Goal: Find specific page/section: Find specific page/section

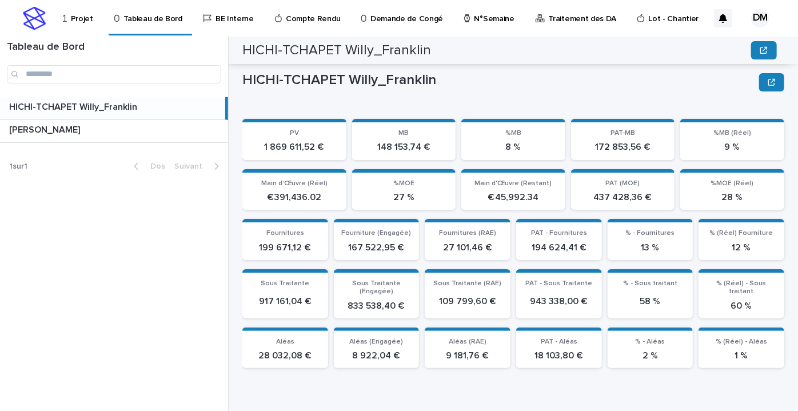
scroll to position [289, 0]
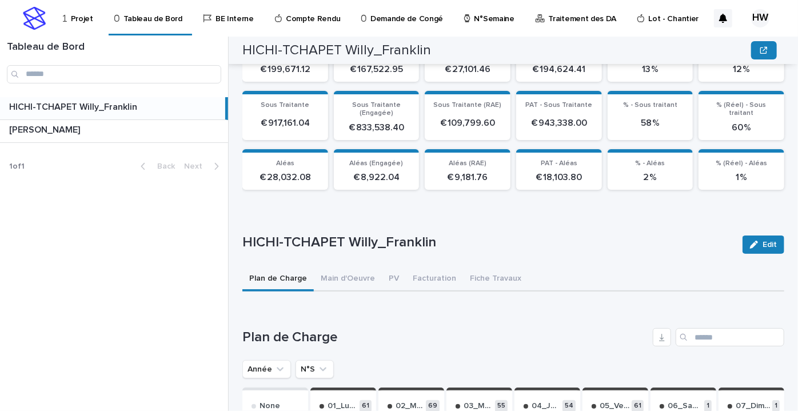
scroll to position [282, 0]
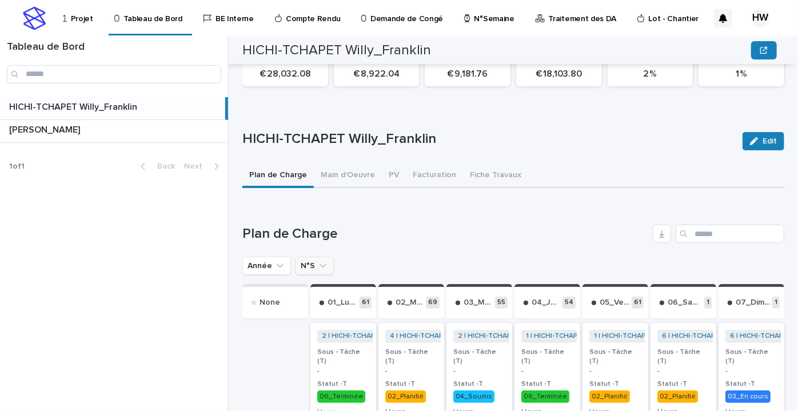
click at [315, 265] on button "N°S" at bounding box center [315, 266] width 38 height 18
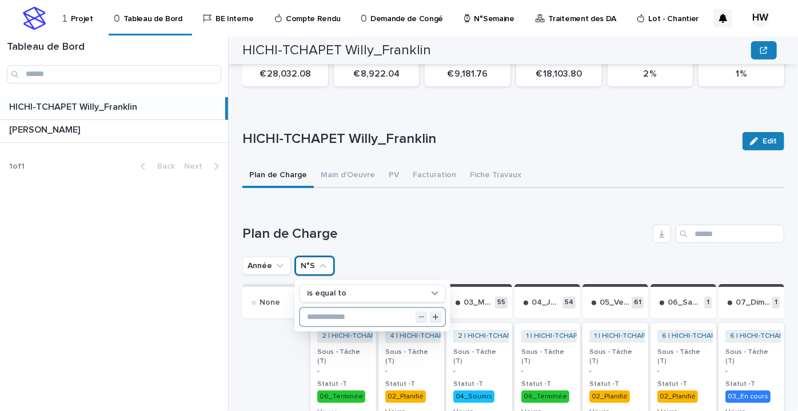
click at [332, 319] on input "text" at bounding box center [372, 317] width 145 height 18
type input "**"
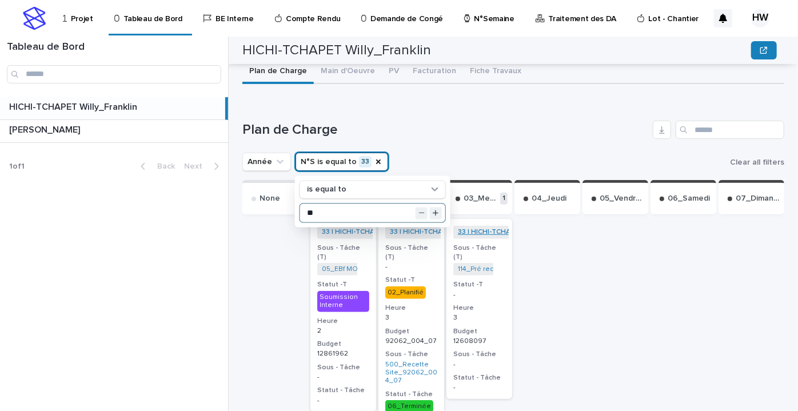
scroll to position [490, 0]
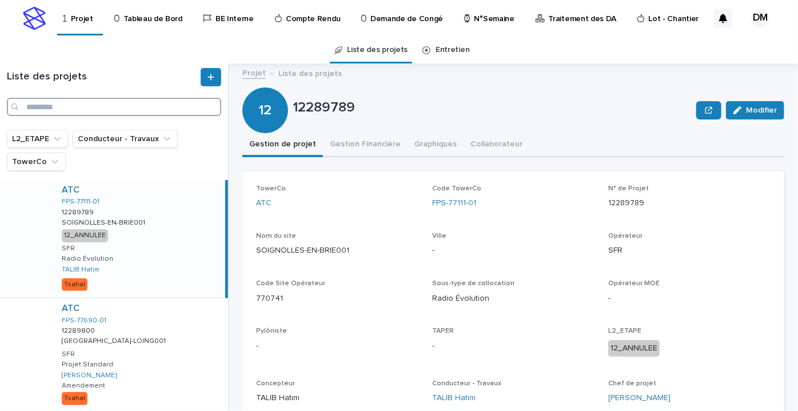
click at [53, 104] on input "Recherche" at bounding box center [114, 107] width 214 height 18
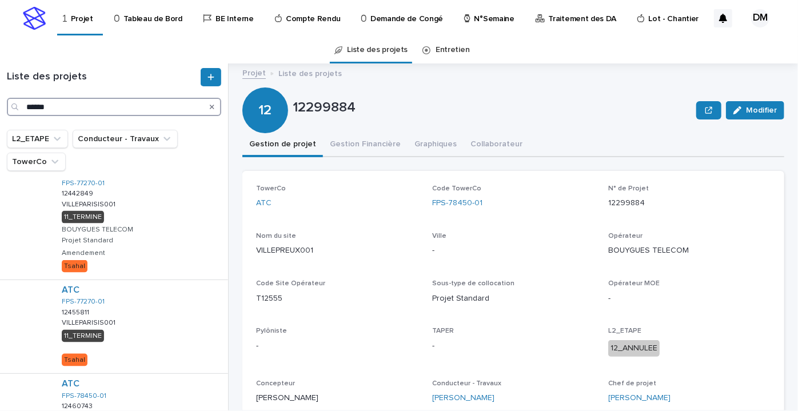
scroll to position [950, 0]
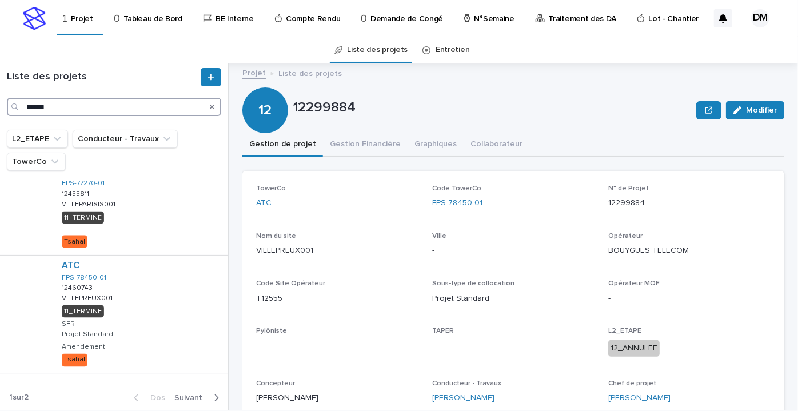
type input "******"
click at [189, 394] on font "Suivant" at bounding box center [188, 398] width 28 height 8
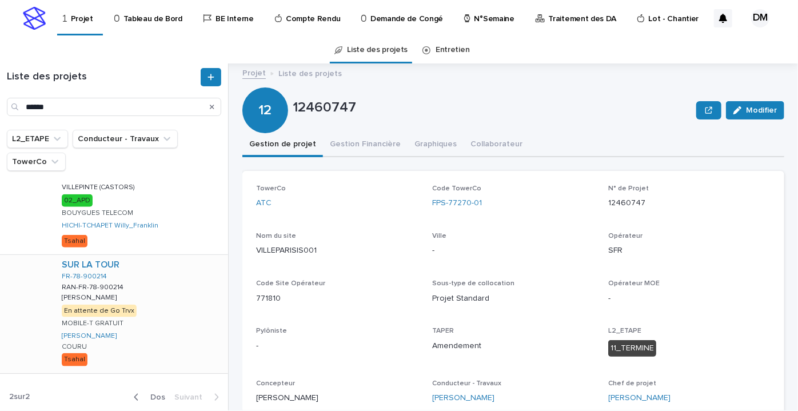
scroll to position [637, 0]
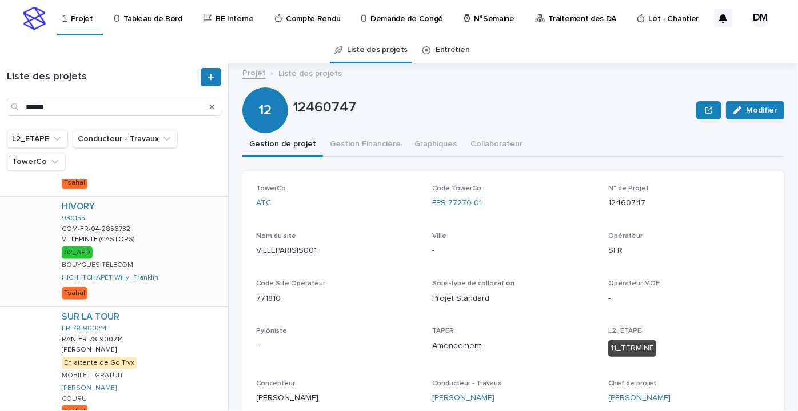
click at [143, 237] on div "HIVORY 930155 COM-FR-04-2856732 COM-FR-04-2856732 VILLEPINTE (CASTORS) VILLEPIN…" at bounding box center [141, 252] width 176 height 110
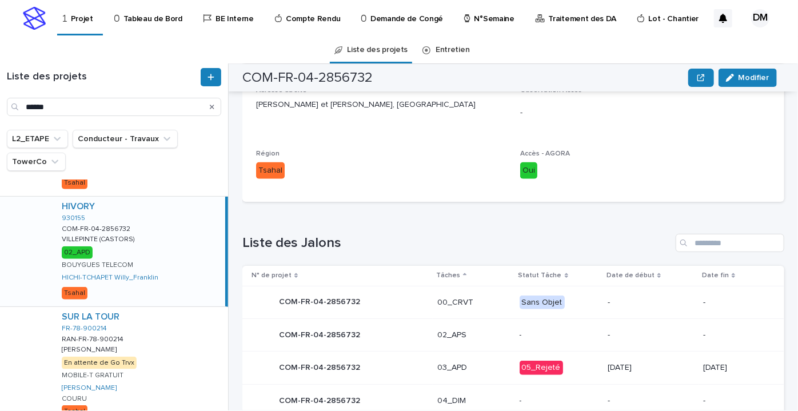
scroll to position [520, 0]
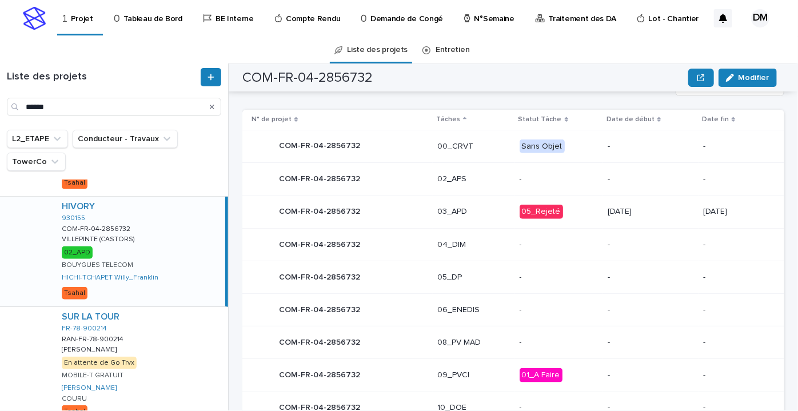
click at [578, 216] on p "05_Rejeté" at bounding box center [559, 212] width 79 height 14
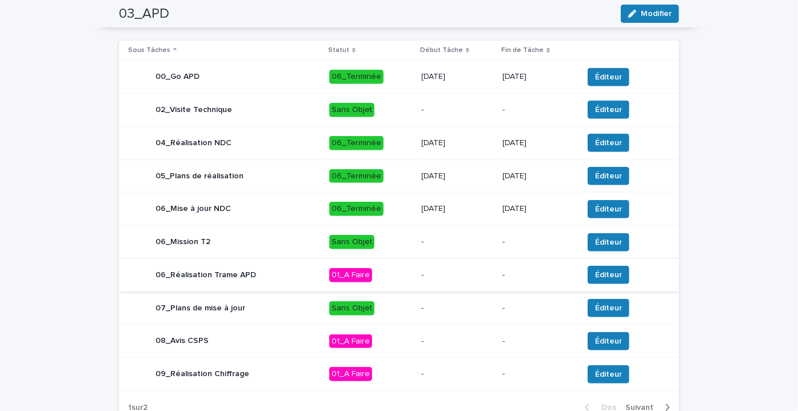
scroll to position [491, 0]
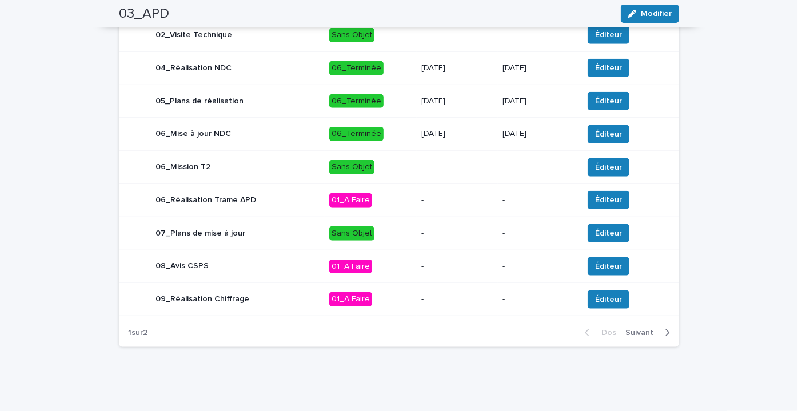
click at [642, 336] on div "Dos Suivant" at bounding box center [628, 333] width 104 height 29
click at [639, 331] on font "Suivant" at bounding box center [640, 333] width 28 height 8
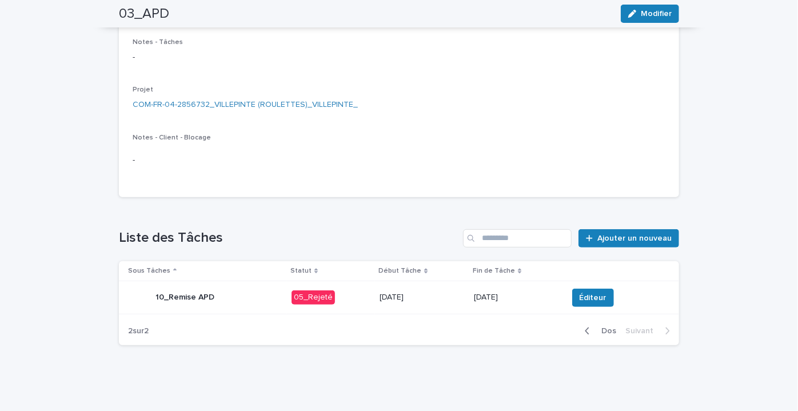
click at [586, 333] on icon "button" at bounding box center [587, 331] width 5 height 10
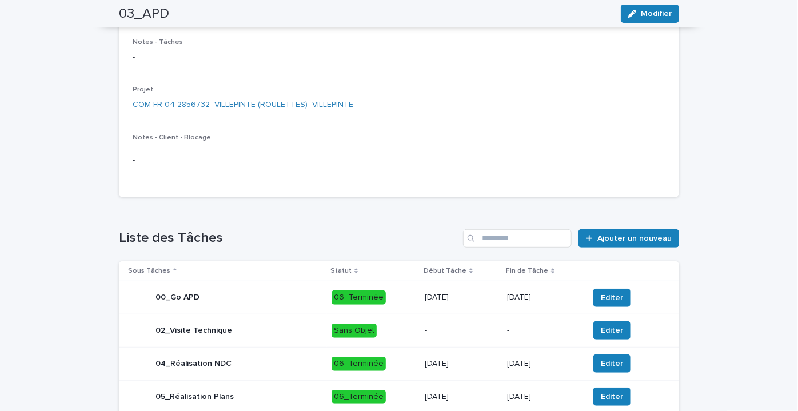
scroll to position [343, 0]
